Goal: Information Seeking & Learning: Learn about a topic

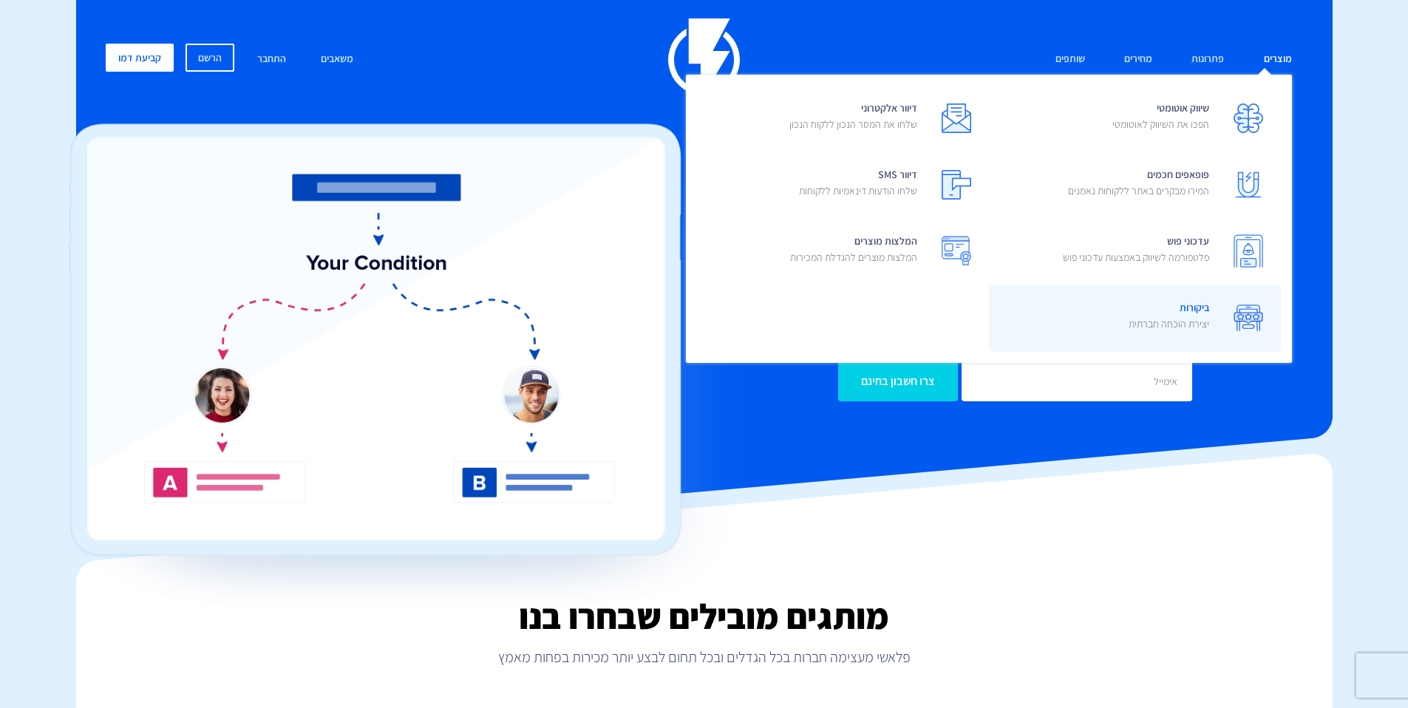
click at [1094, 296] on link "ביקורות יצירת הוכחה חברתית" at bounding box center [1135, 318] width 292 height 67
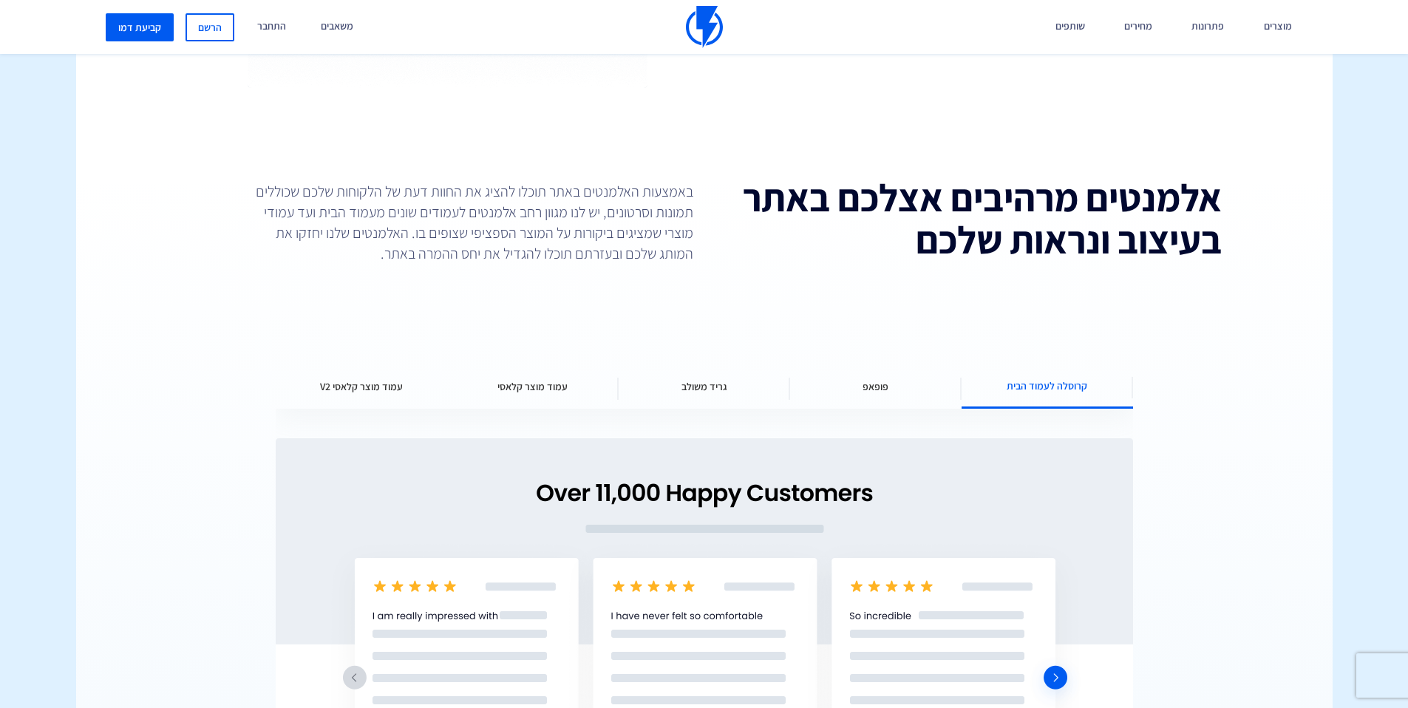
scroll to position [1853, 0]
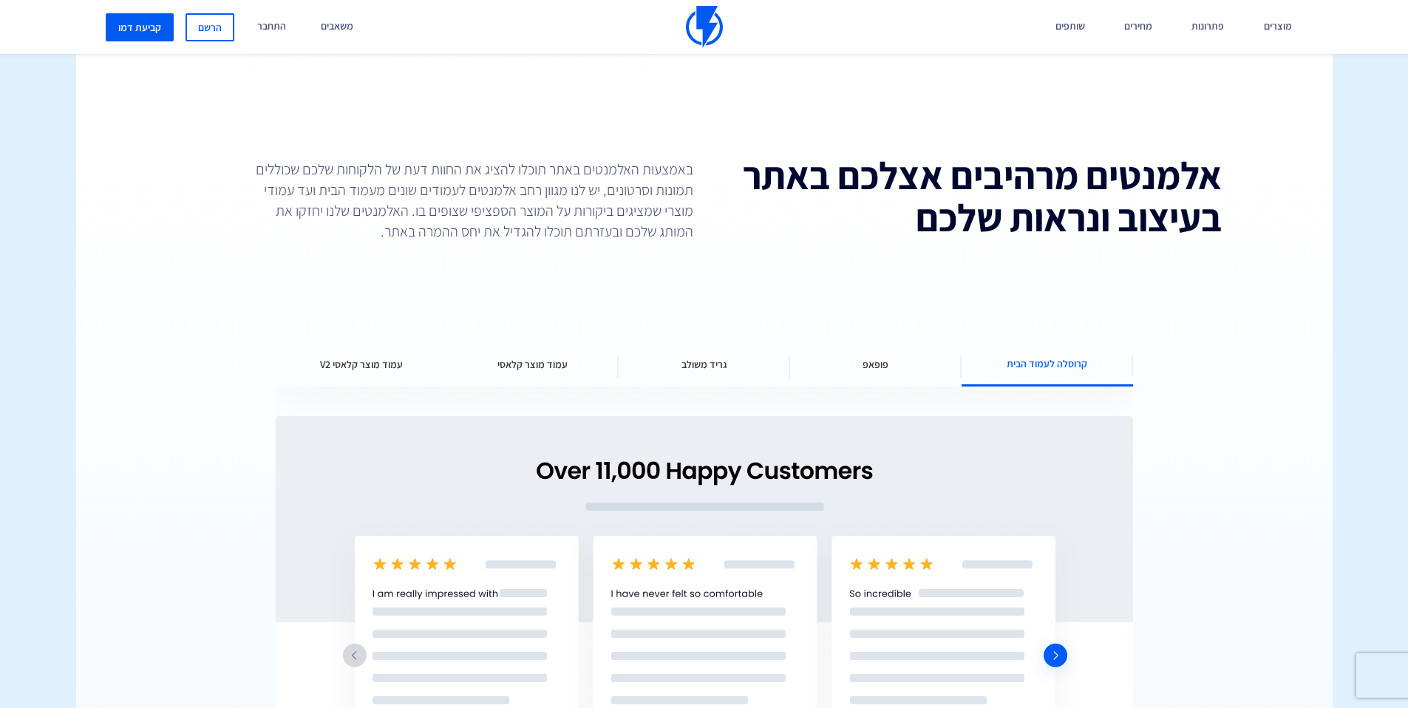
click at [698, 367] on span "גריד משולב" at bounding box center [704, 364] width 46 height 15
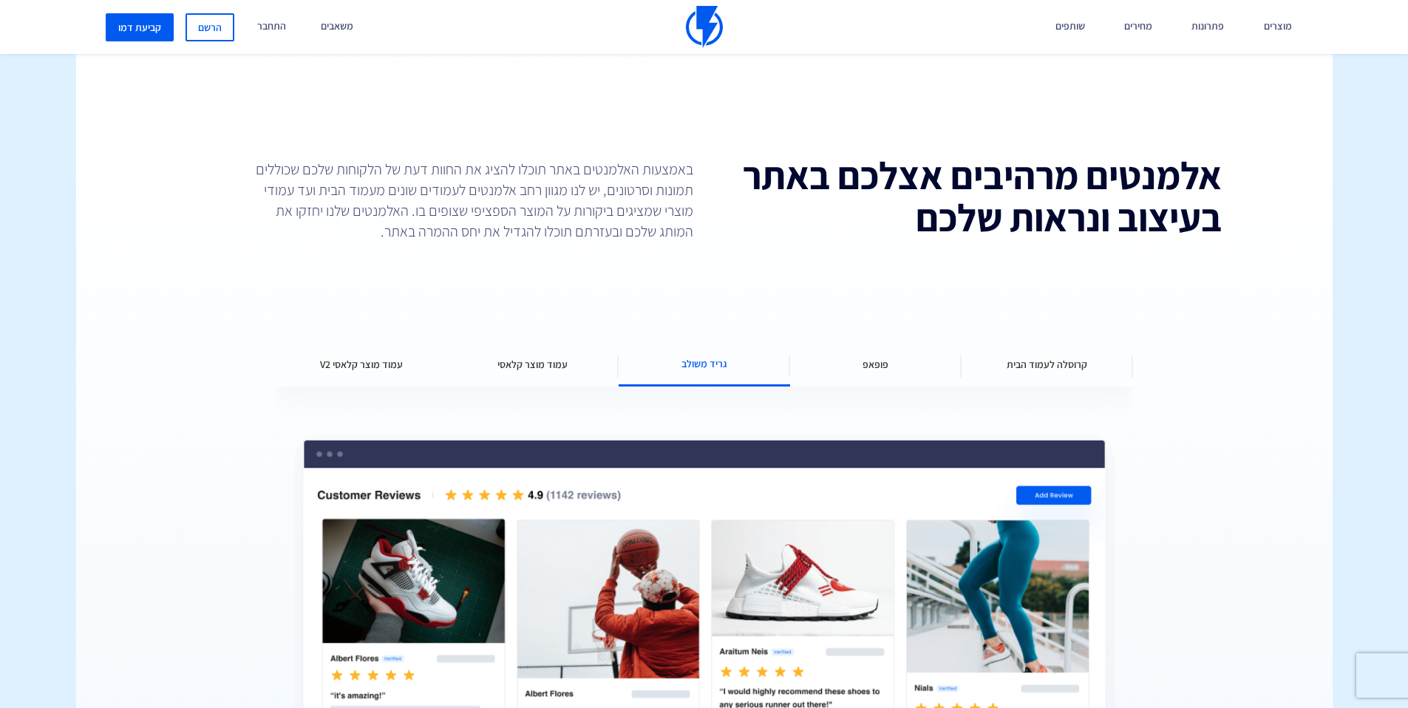
click at [576, 358] on div "עמוד מוצר קלאסי" at bounding box center [532, 364] width 171 height 44
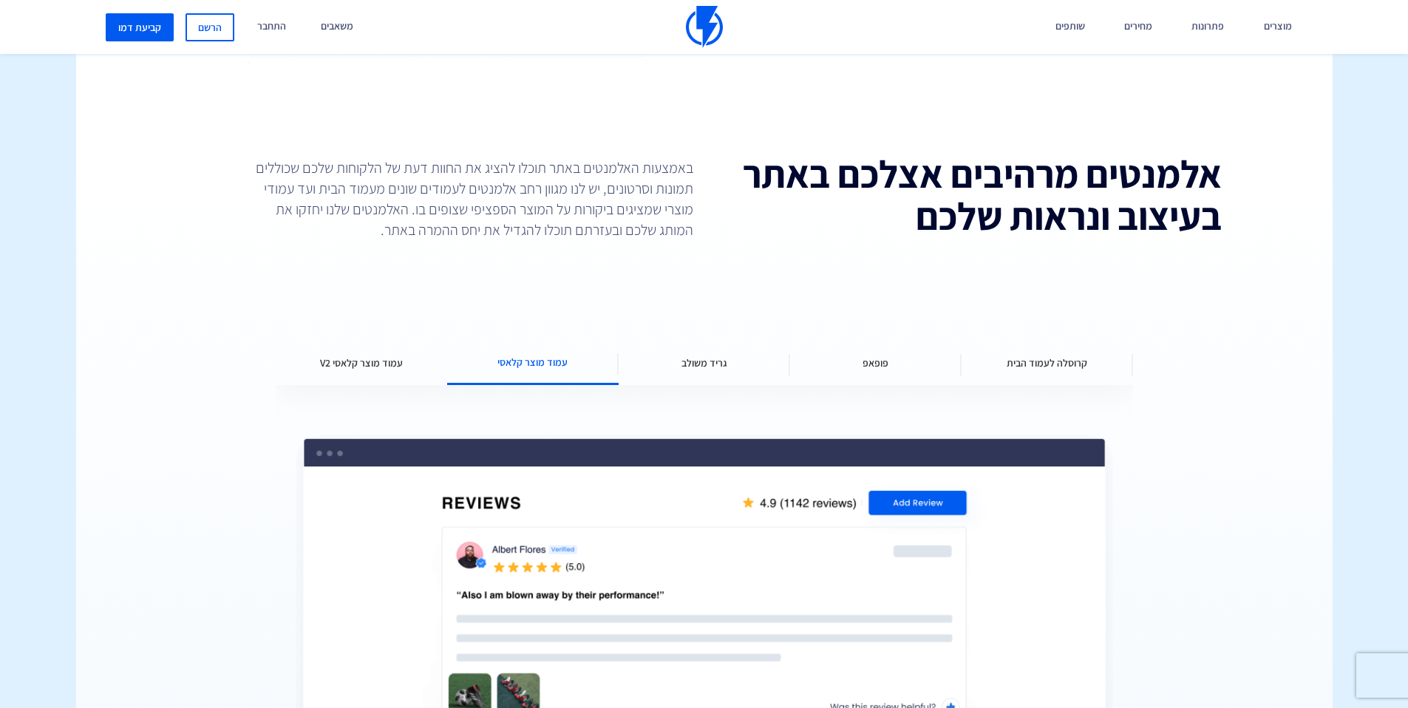
scroll to position [1856, 0]
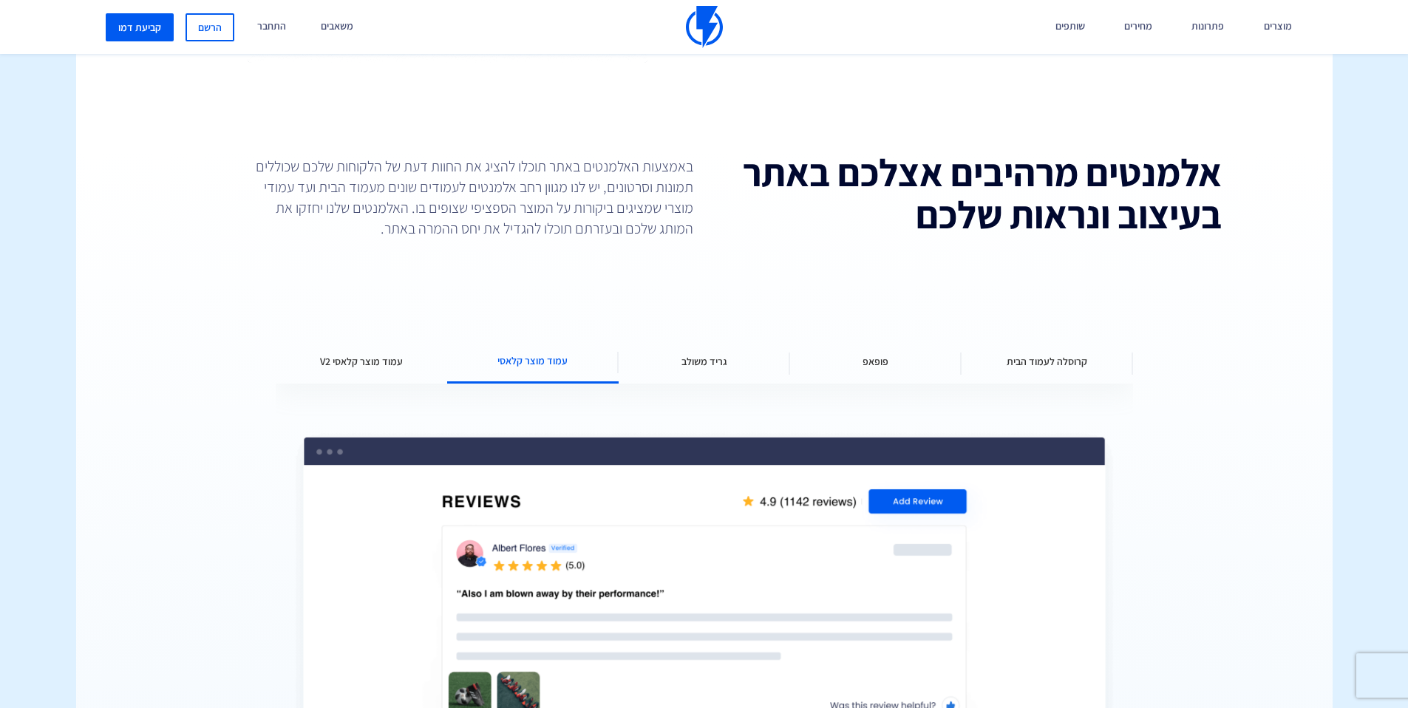
click at [360, 365] on span "עמוד מוצר קלאסי V2" at bounding box center [361, 361] width 83 height 15
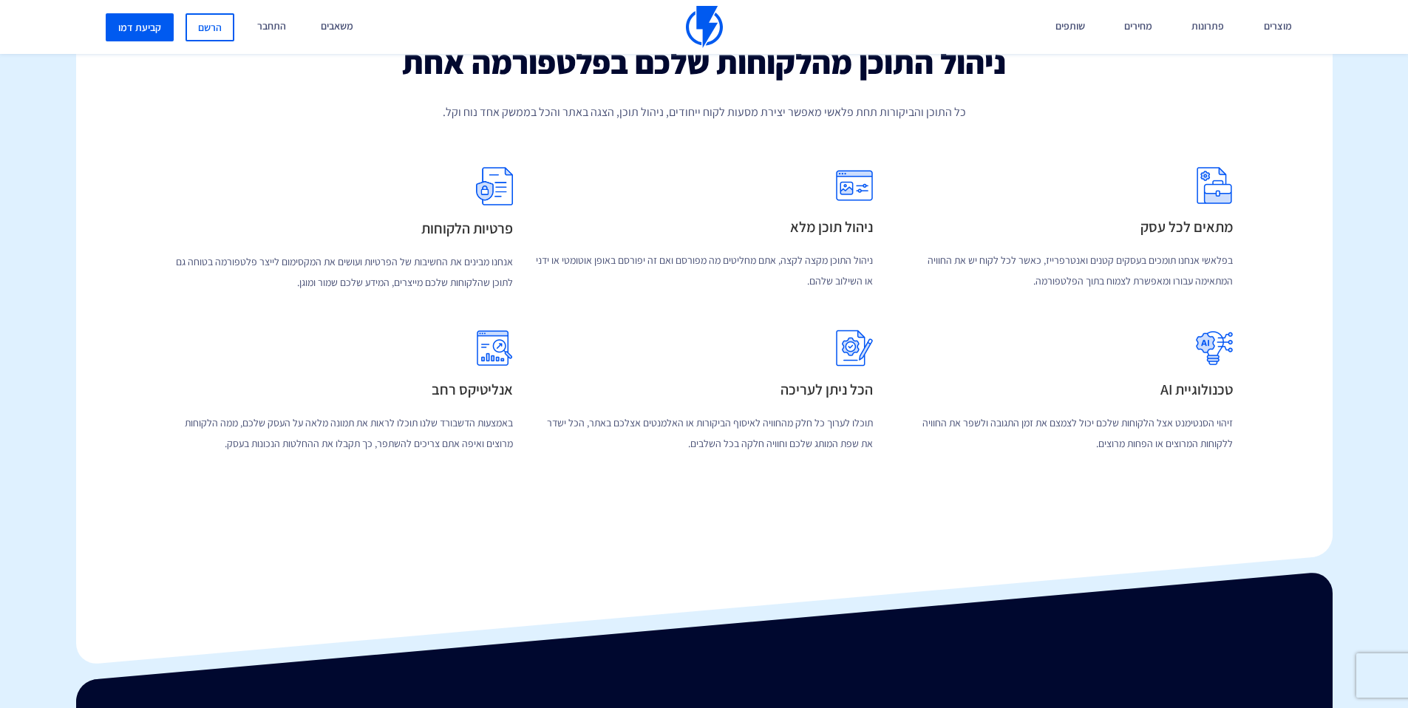
scroll to position [2870, 0]
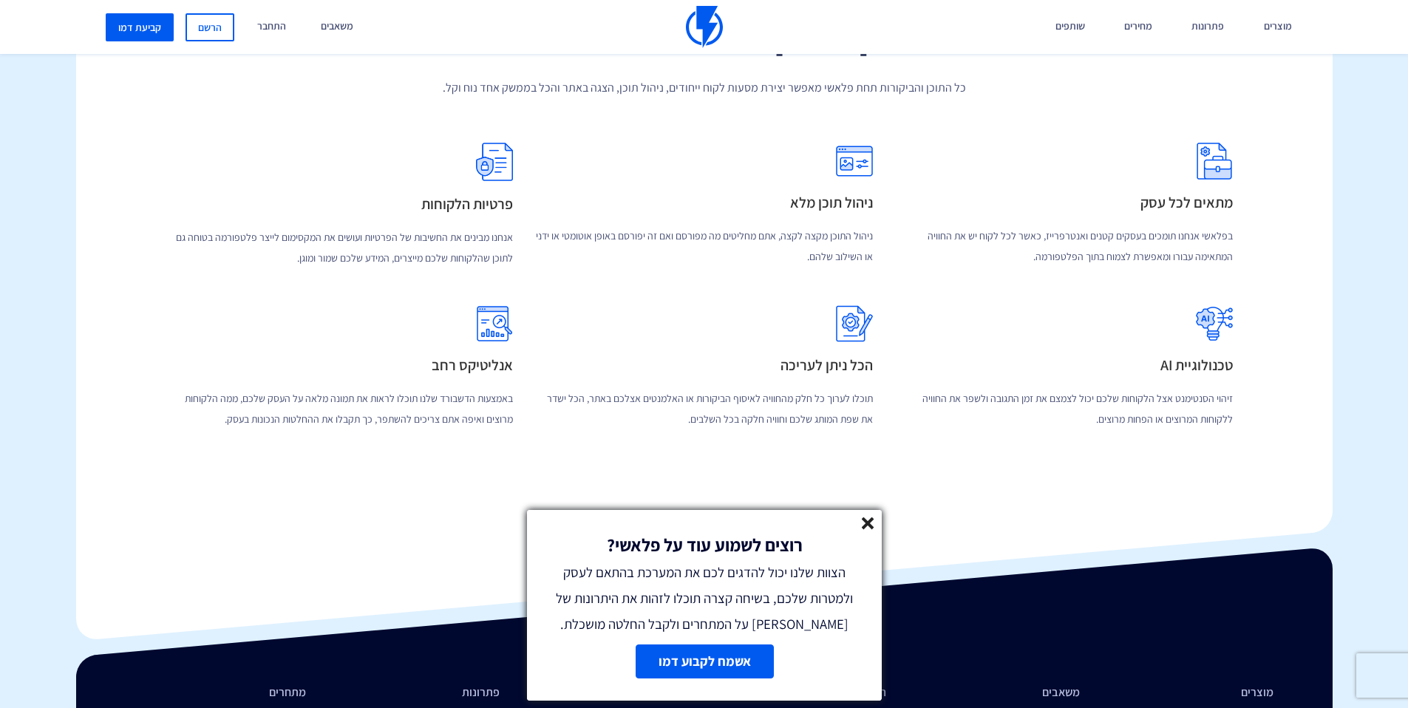
click at [873, 525] on icon at bounding box center [868, 523] width 13 height 13
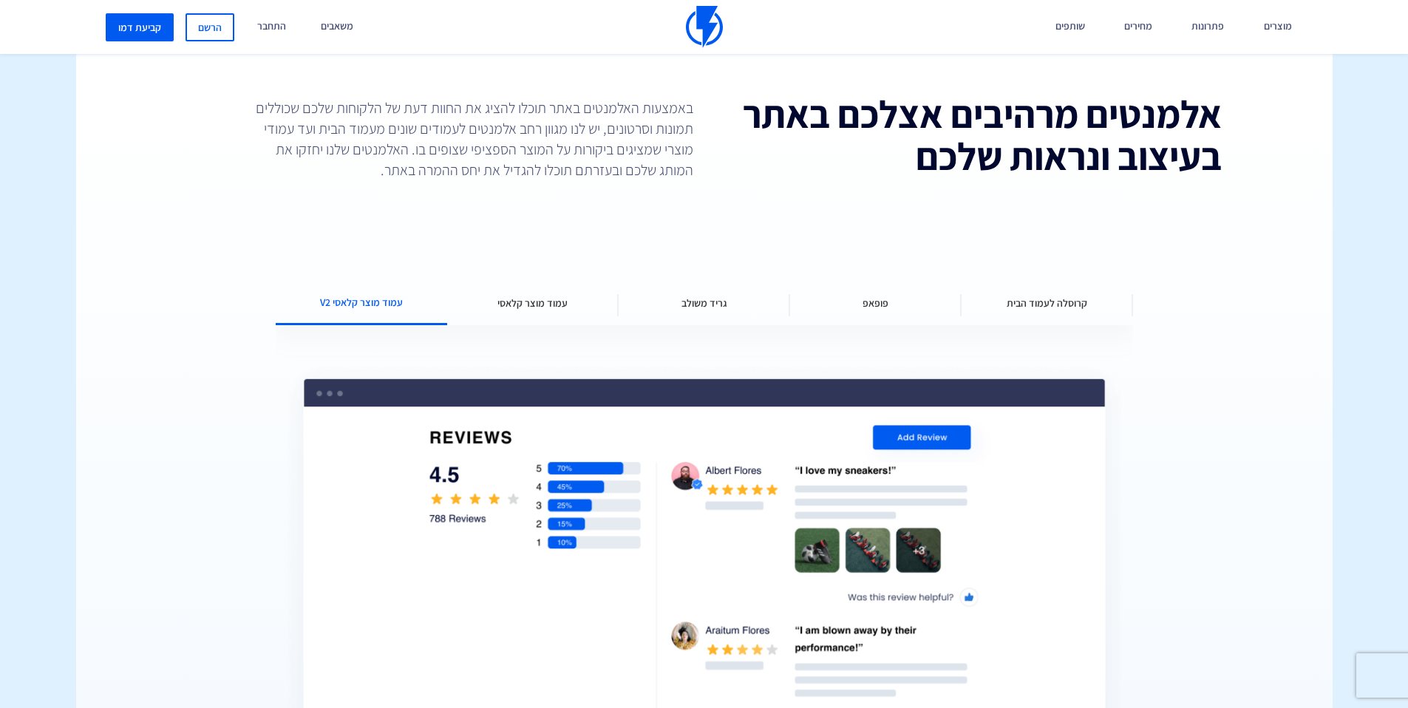
scroll to position [1914, 0]
click at [546, 303] on span "עמוד מוצר קלאסי" at bounding box center [532, 303] width 70 height 15
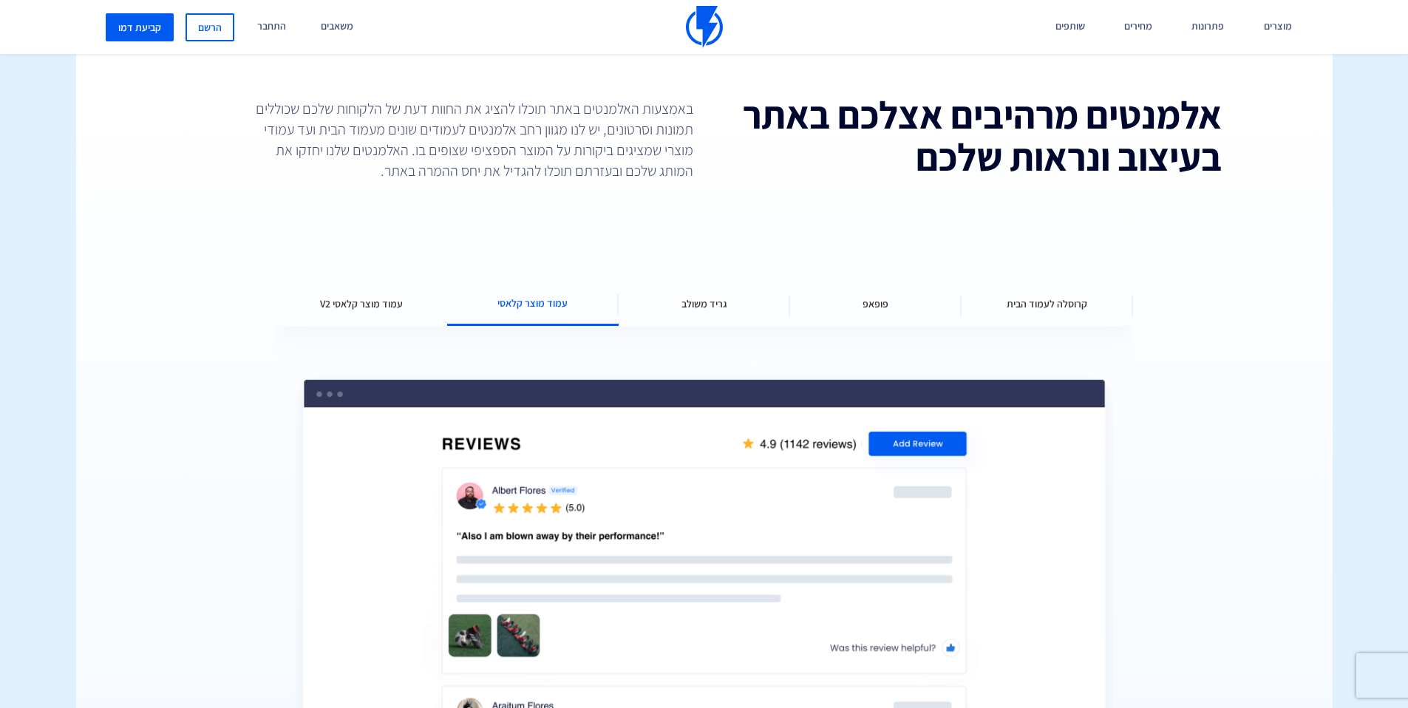
click at [716, 304] on span "גריד משולב" at bounding box center [704, 303] width 46 height 15
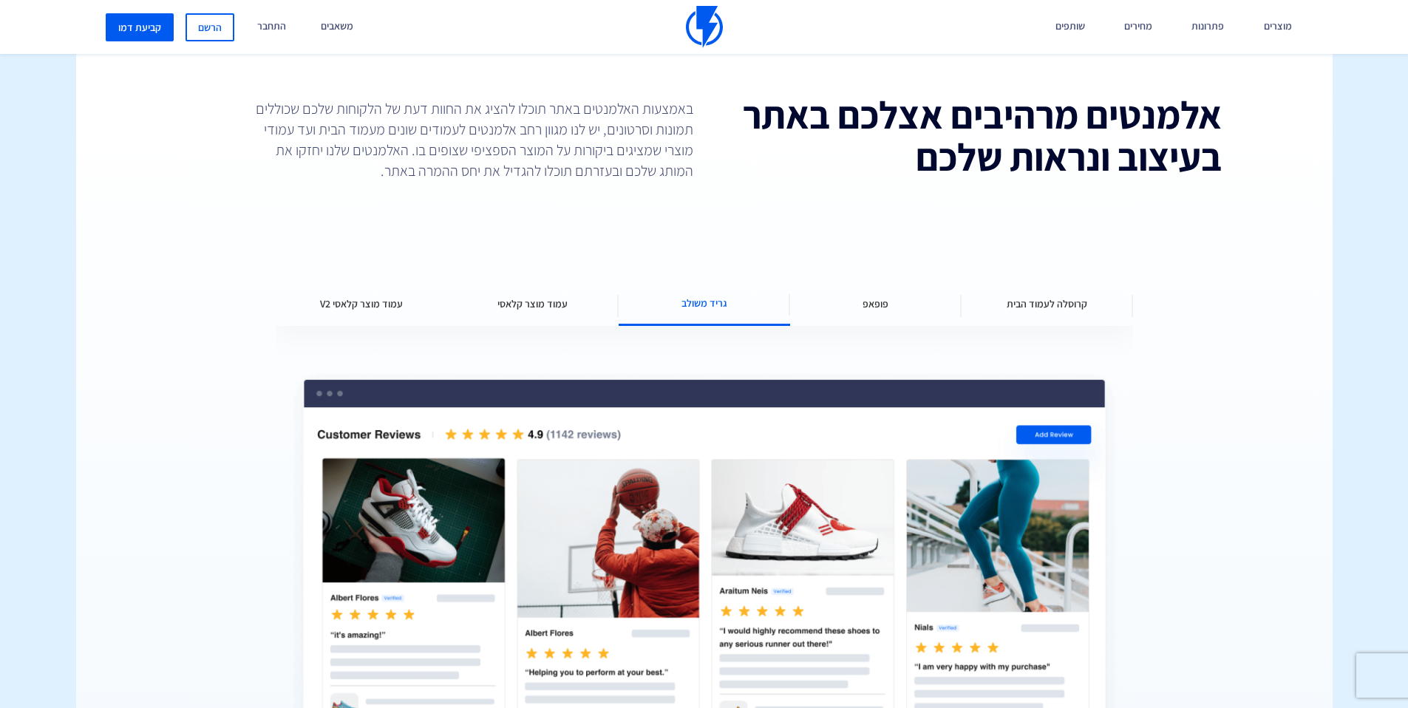
click at [874, 303] on span "פופאפ" at bounding box center [876, 303] width 26 height 15
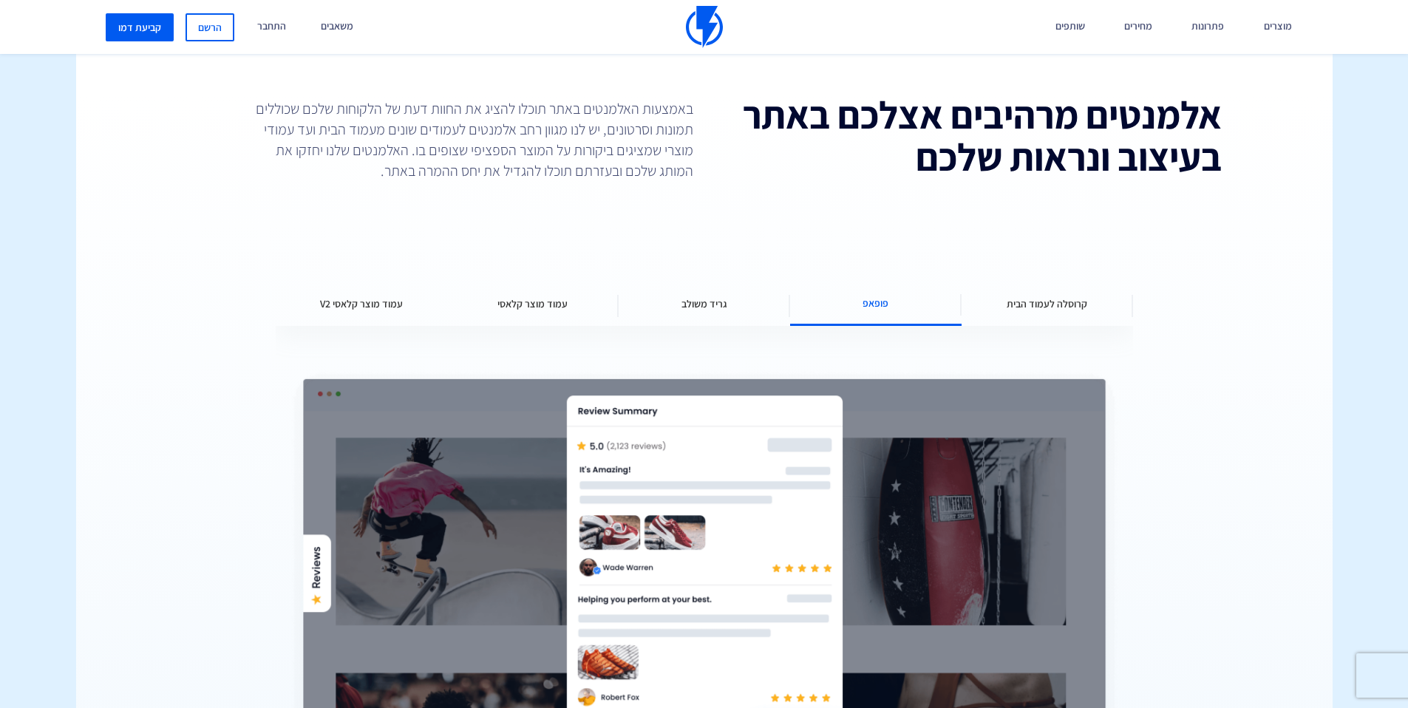
click at [1041, 305] on span "קרוסלה לעמוד הבית" at bounding box center [1047, 303] width 81 height 15
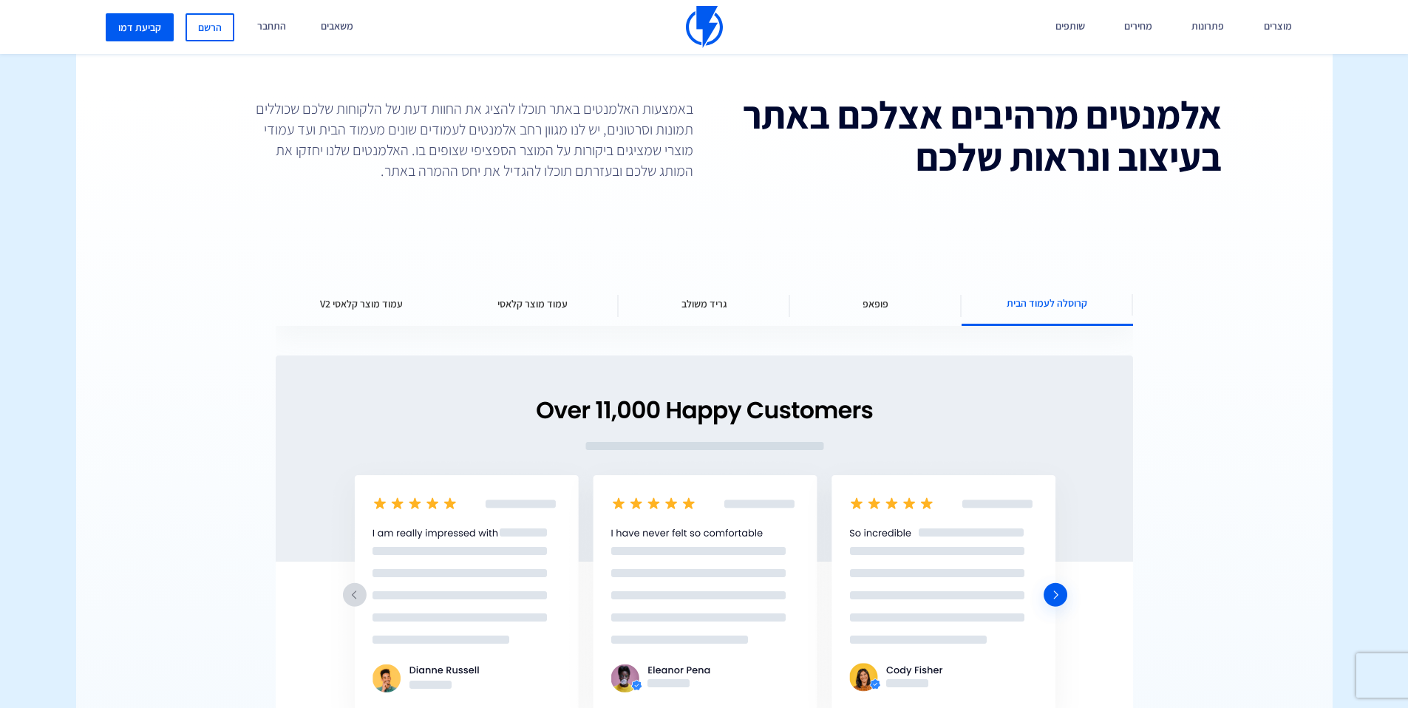
click at [732, 302] on div "גריד משולב" at bounding box center [704, 304] width 171 height 44
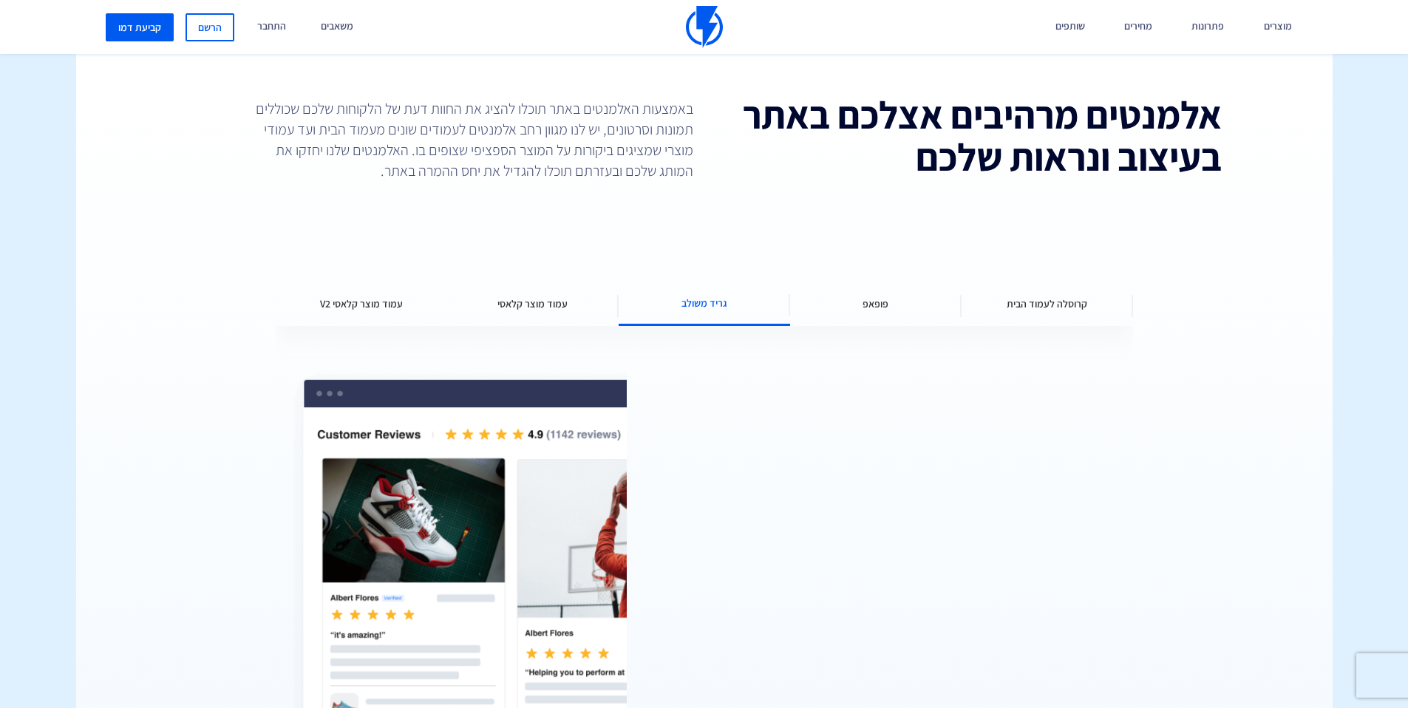
click at [580, 298] on div "עמוד מוצר קלאסי" at bounding box center [532, 304] width 171 height 44
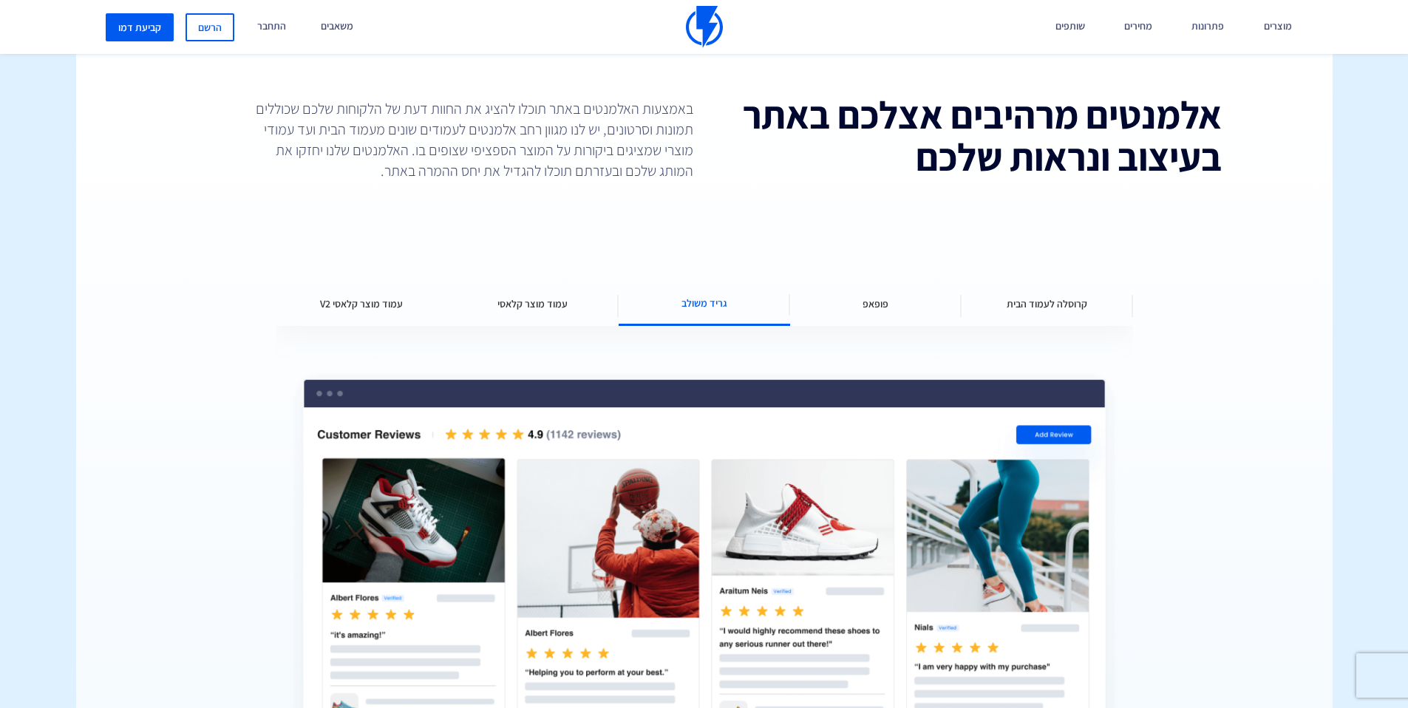
click at [354, 302] on span "עמוד מוצר קלאסי V2" at bounding box center [361, 303] width 83 height 15
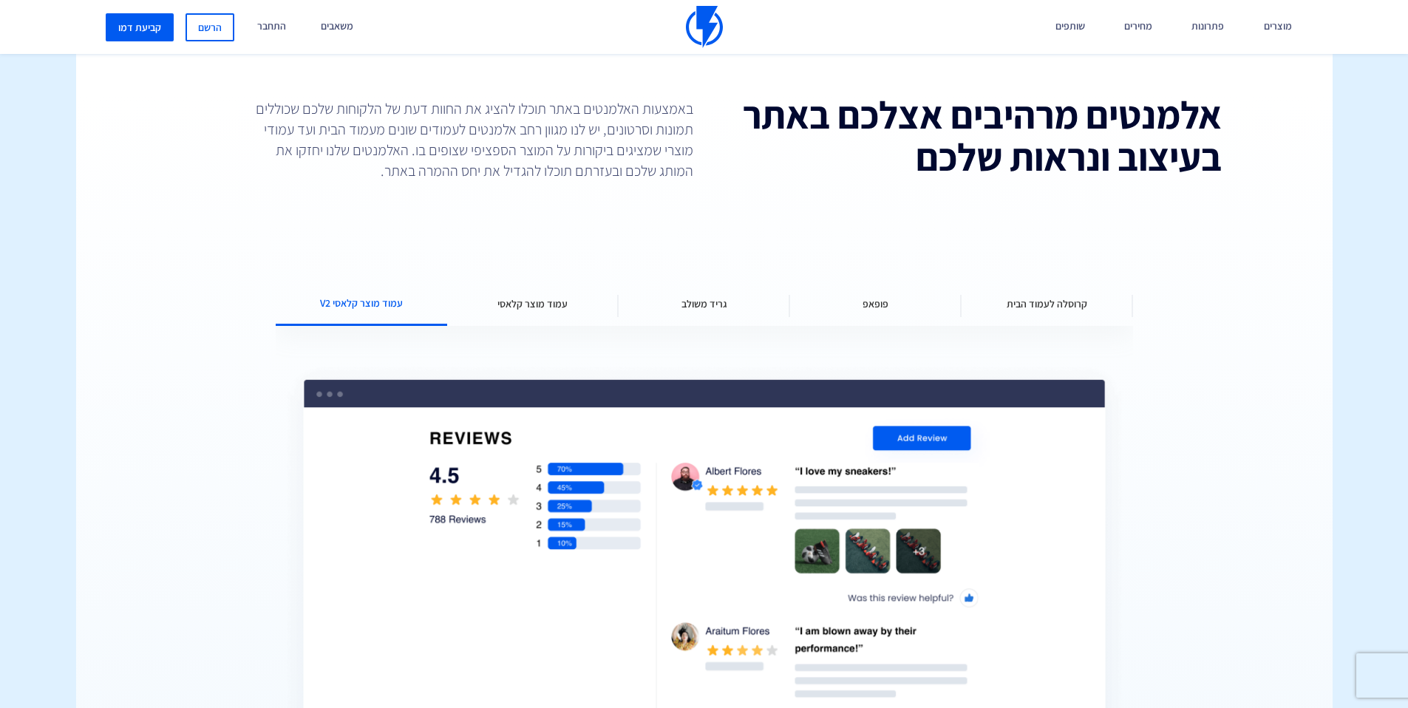
click at [530, 305] on span "עמוד מוצר קלאסי" at bounding box center [532, 303] width 70 height 15
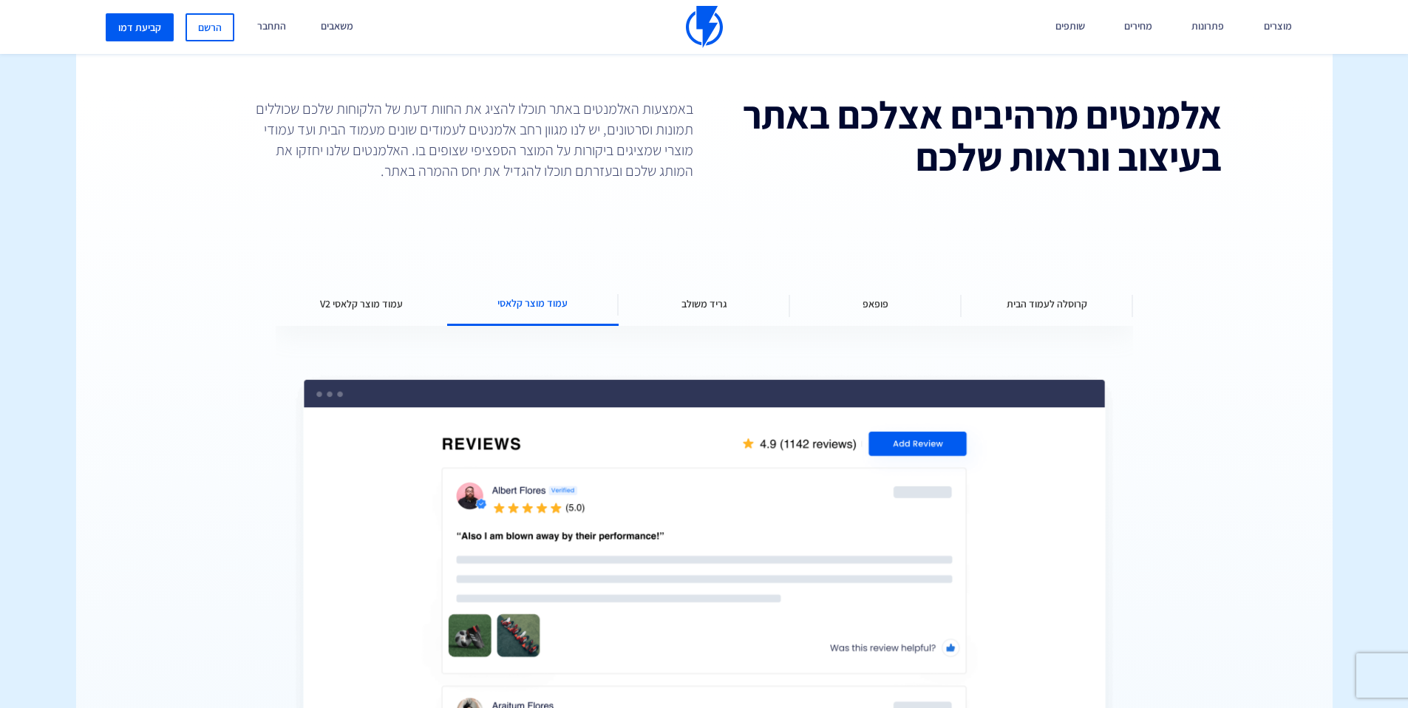
click at [727, 308] on div "גריד משולב" at bounding box center [704, 304] width 171 height 44
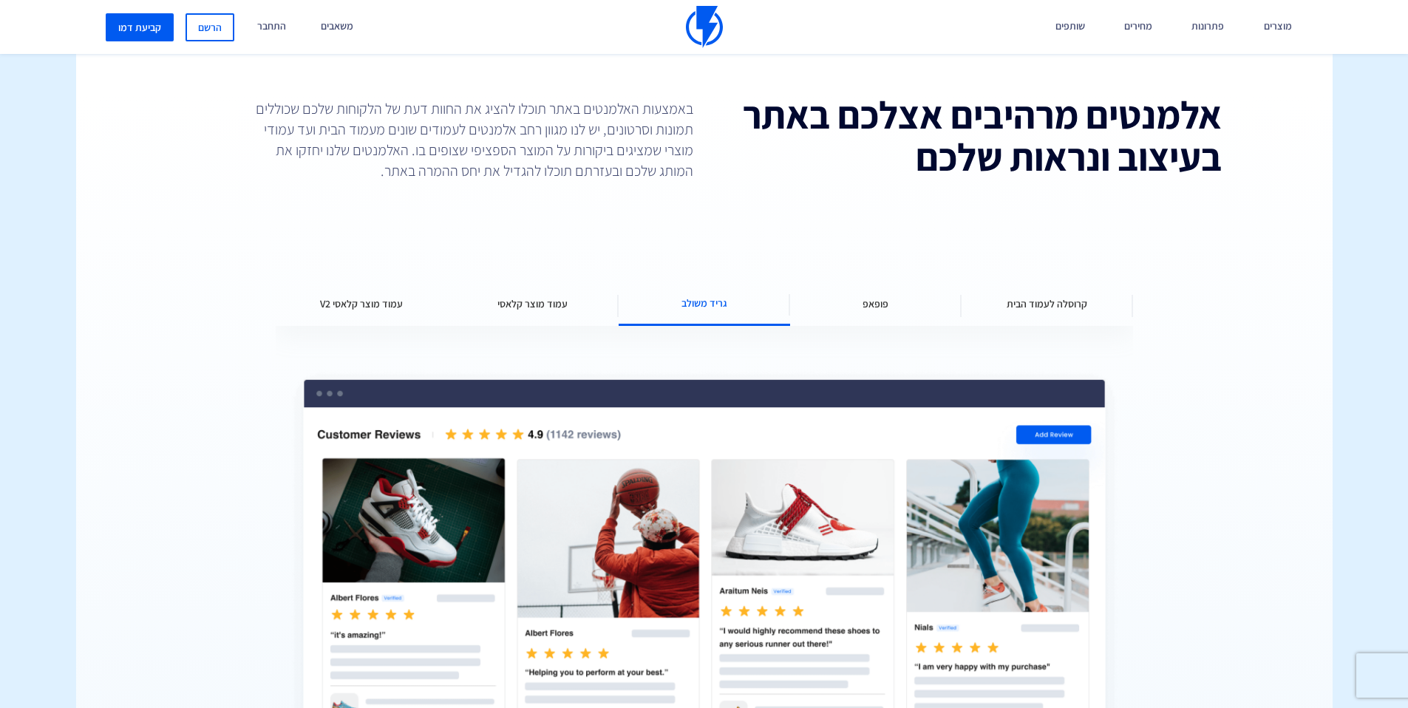
click at [928, 310] on div "פופאפ" at bounding box center [875, 304] width 171 height 44
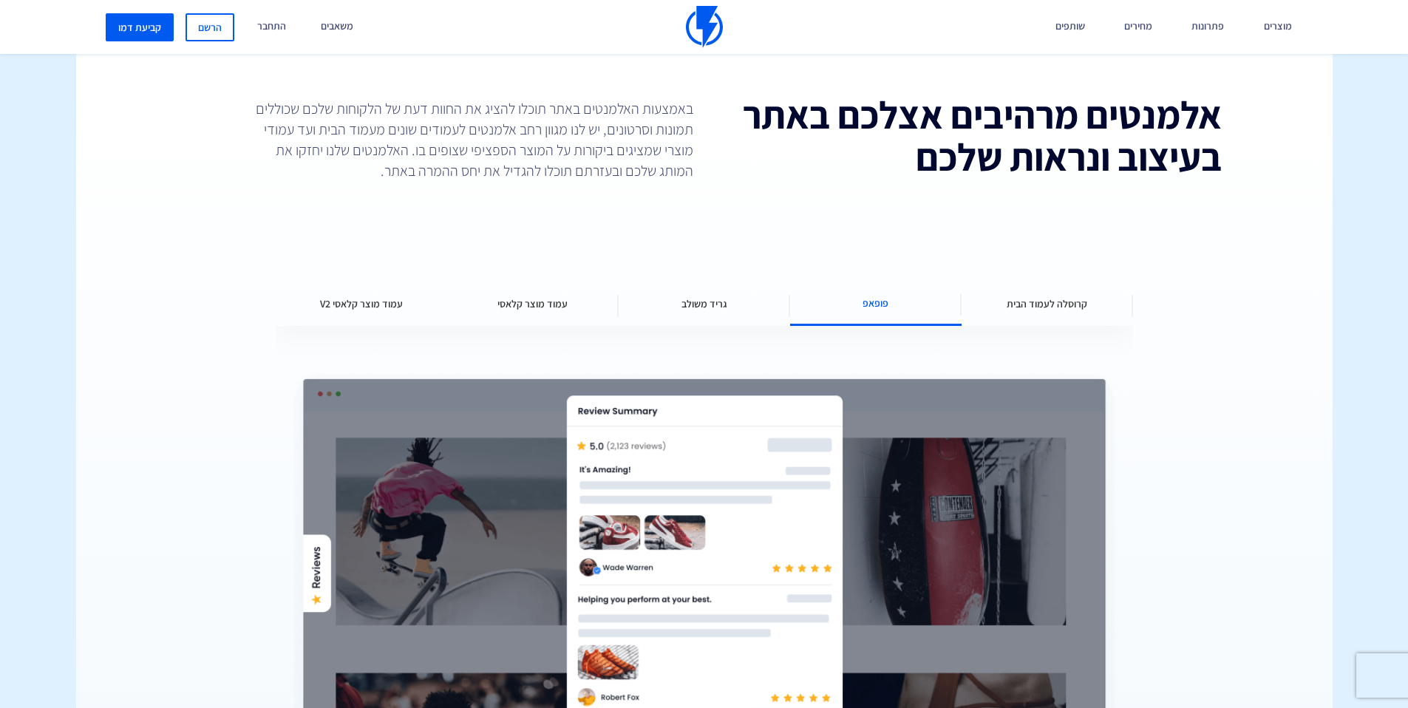
click at [1050, 311] on div "קרוסלה לעמוד הבית" at bounding box center [1047, 304] width 171 height 44
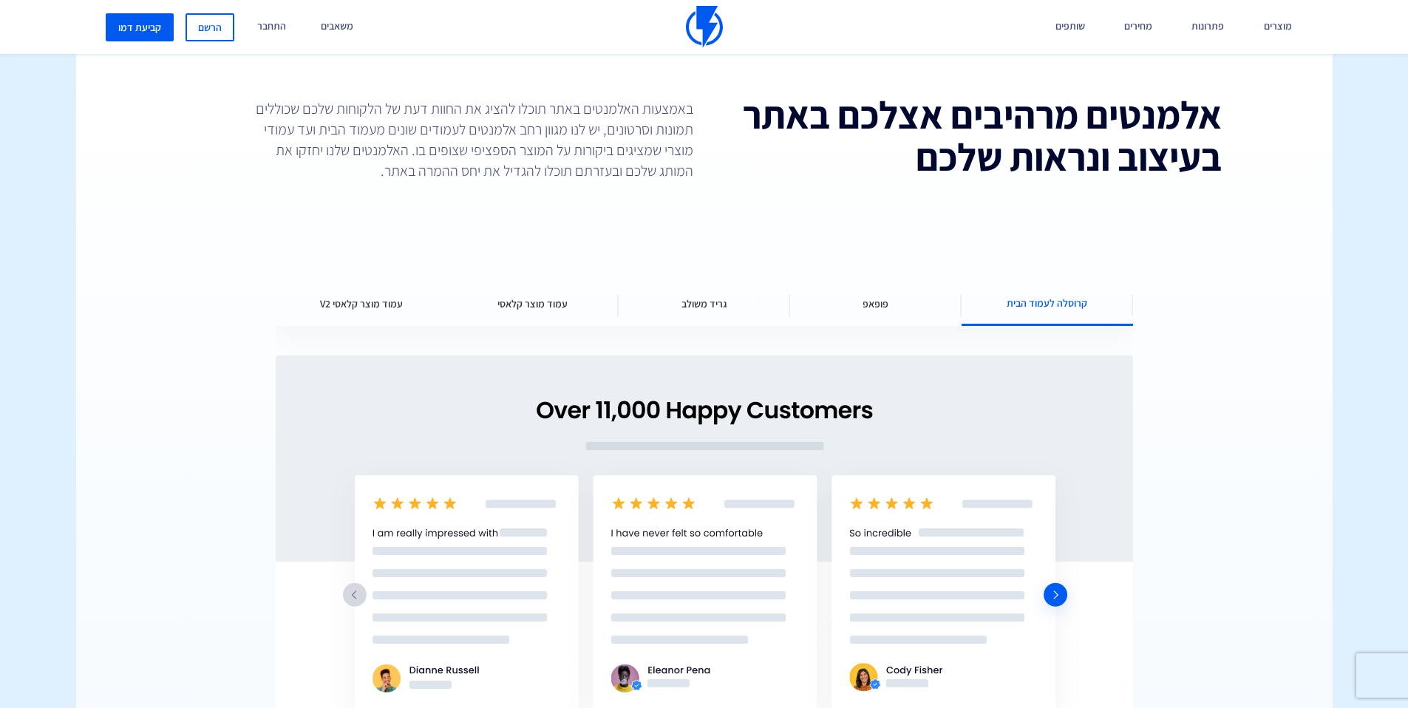
click at [893, 312] on div "פופאפ" at bounding box center [875, 304] width 171 height 44
click at [762, 307] on div "גריד משולב" at bounding box center [704, 304] width 171 height 44
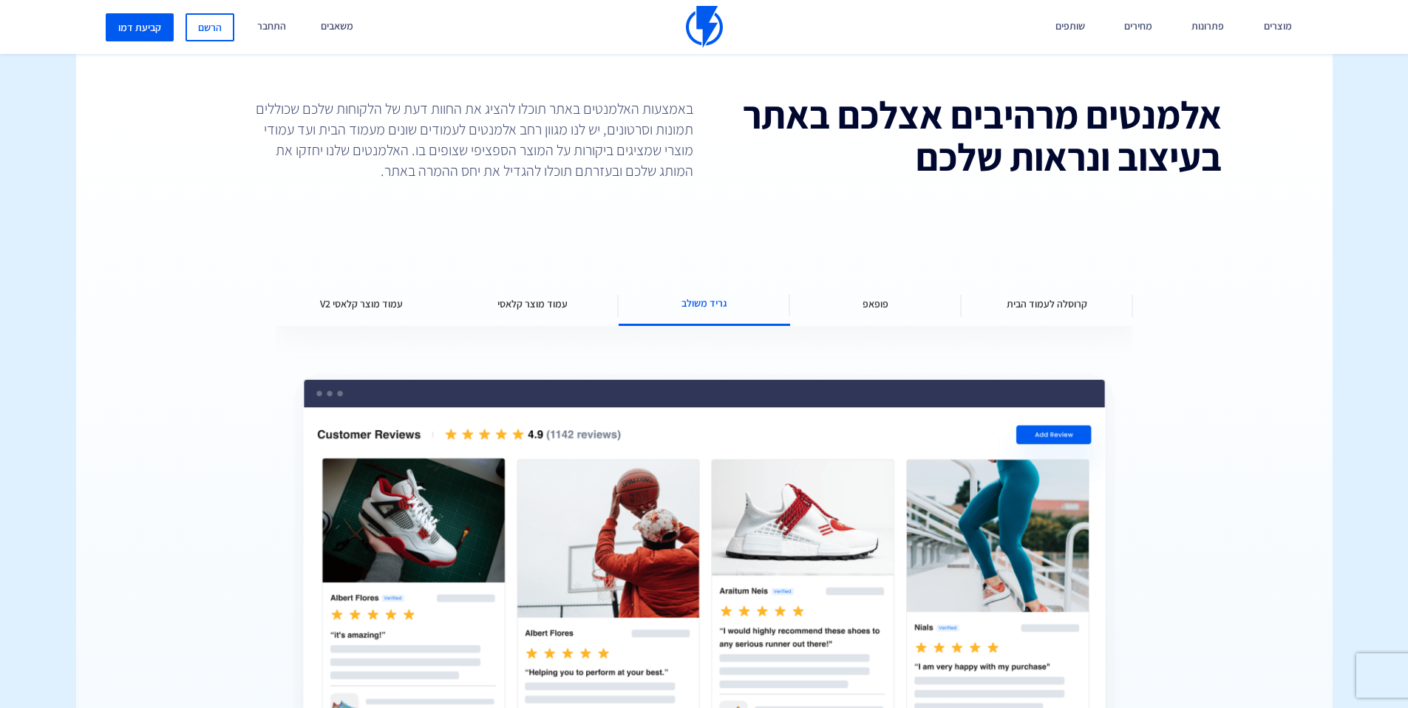
click at [605, 307] on div "עמוד מוצר קלאסי" at bounding box center [532, 304] width 171 height 44
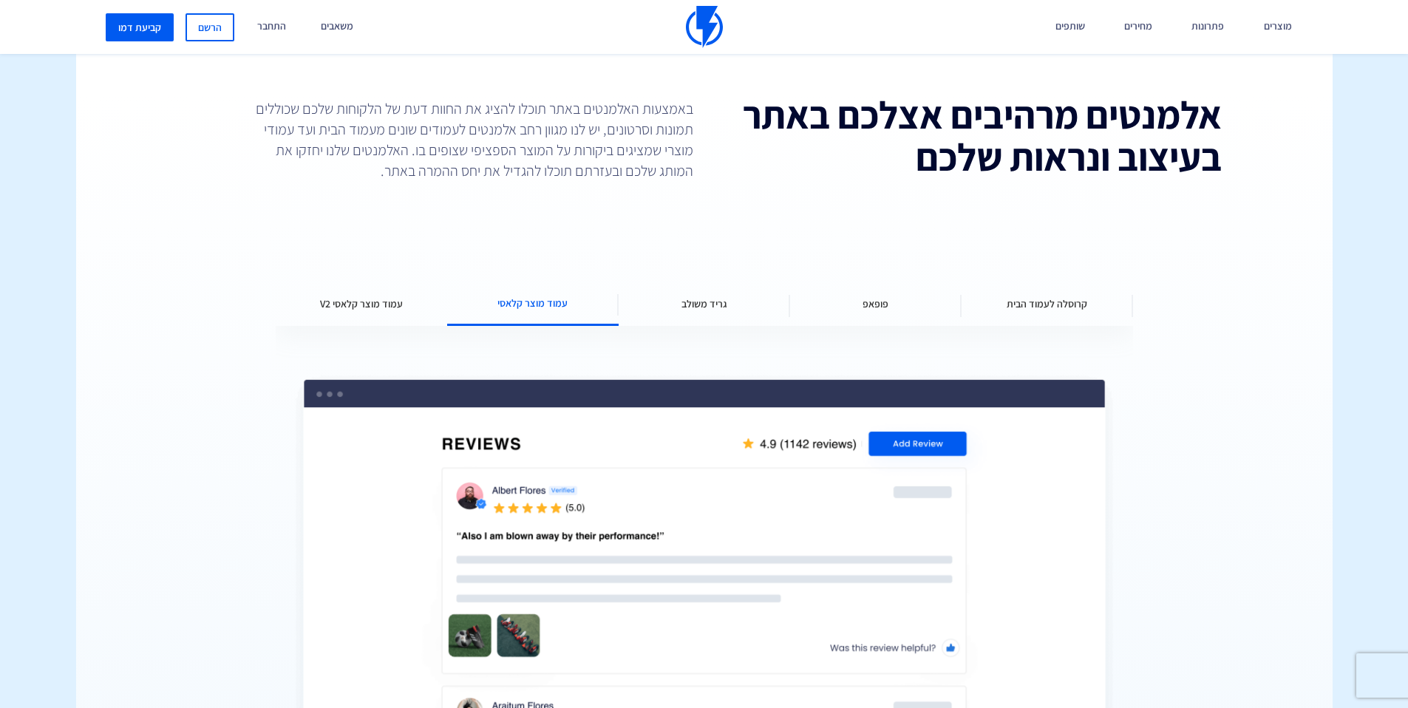
click at [469, 306] on div "עמוד מוצר קלאסי" at bounding box center [532, 304] width 171 height 44
click at [391, 305] on span "עמוד מוצר קלאסי V2" at bounding box center [361, 303] width 83 height 15
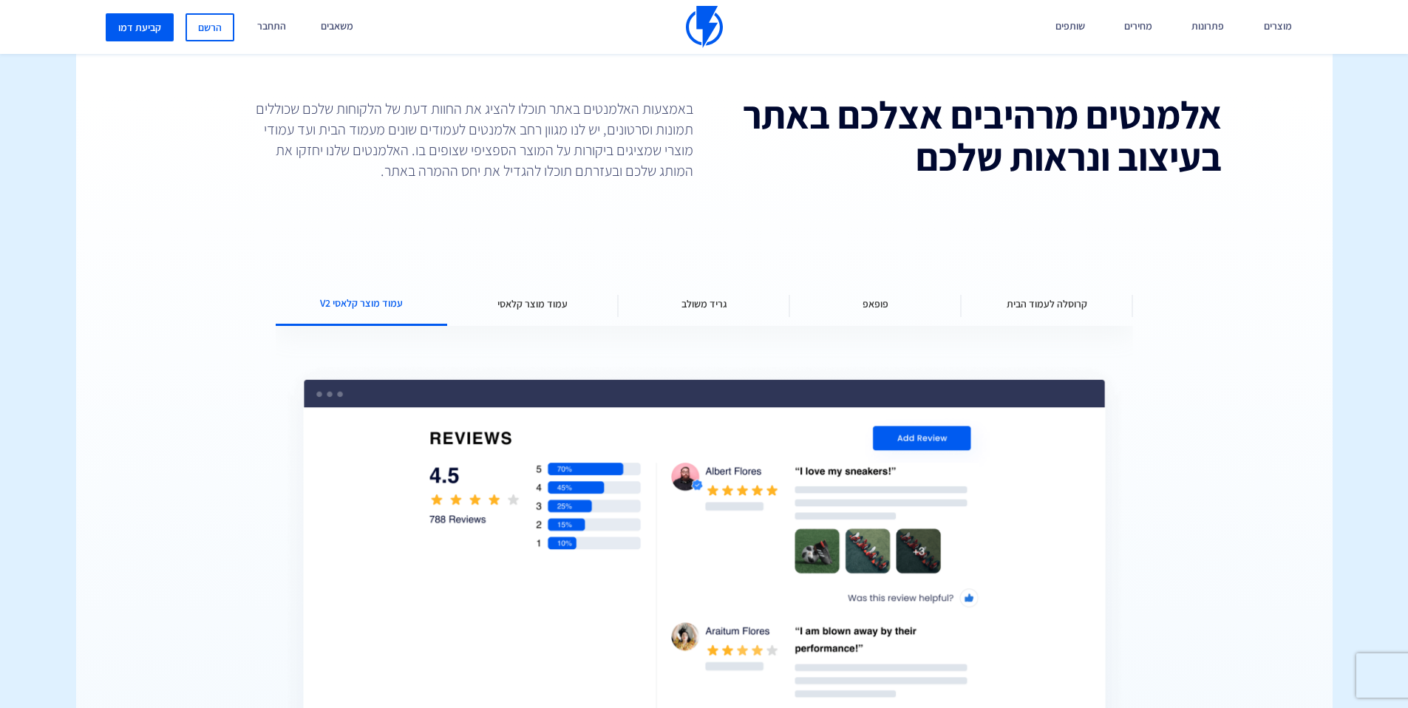
click at [533, 307] on span "עמוד מוצר קלאסי" at bounding box center [532, 303] width 70 height 15
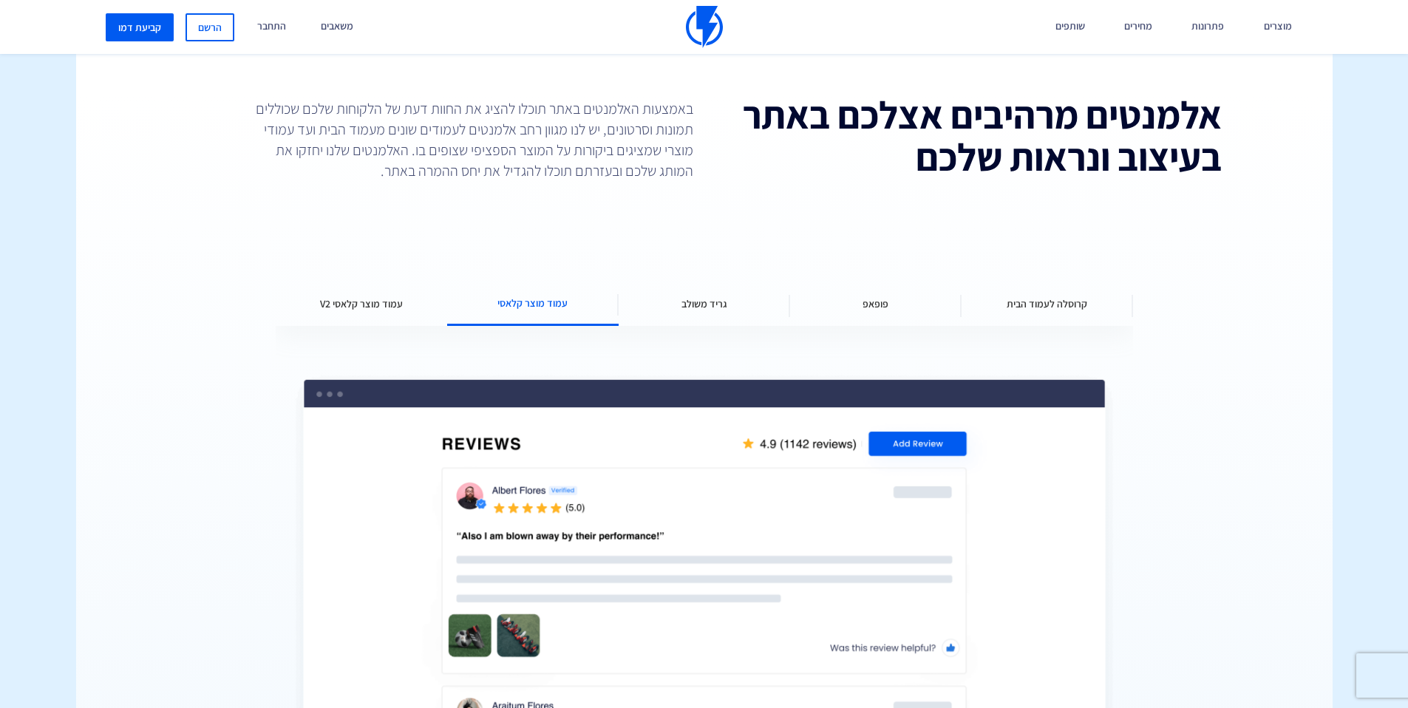
click at [722, 307] on span "גריד משולב" at bounding box center [704, 303] width 46 height 15
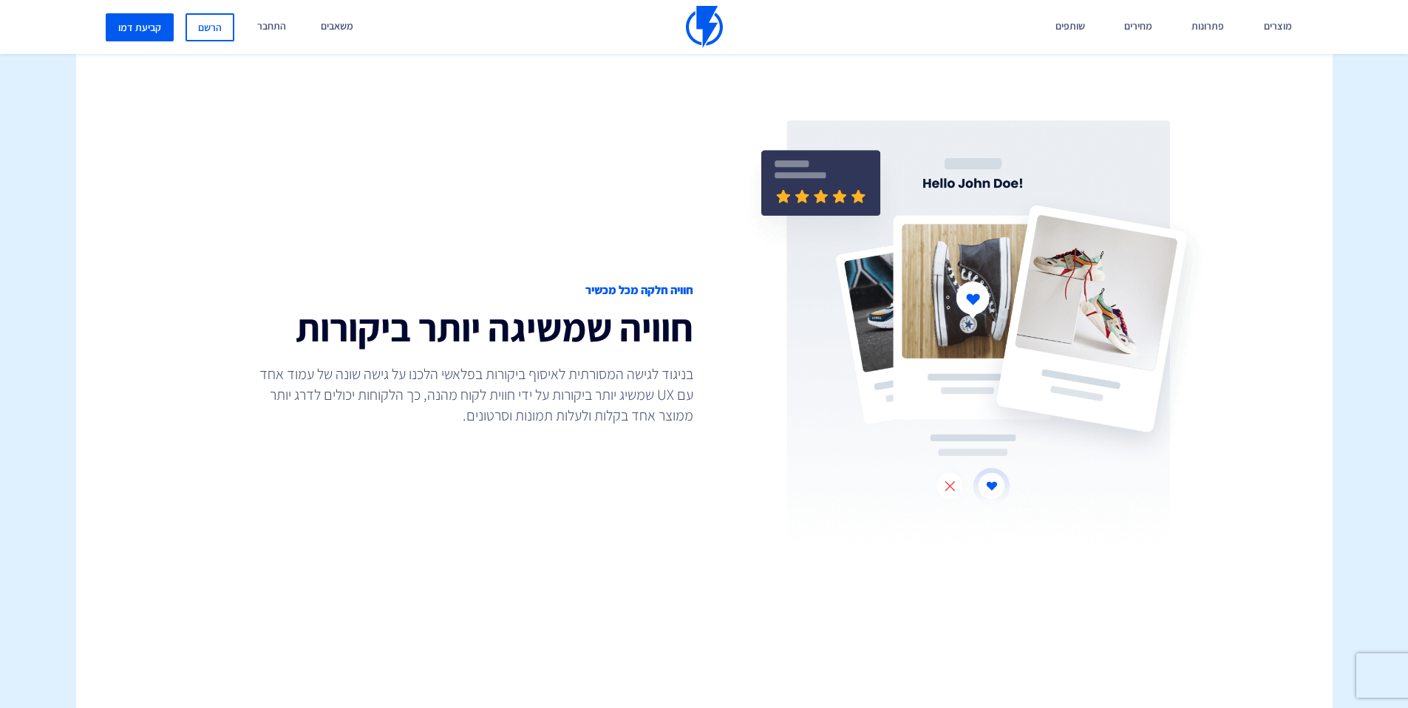
scroll to position [0, 0]
